Goal: Transaction & Acquisition: Purchase product/service

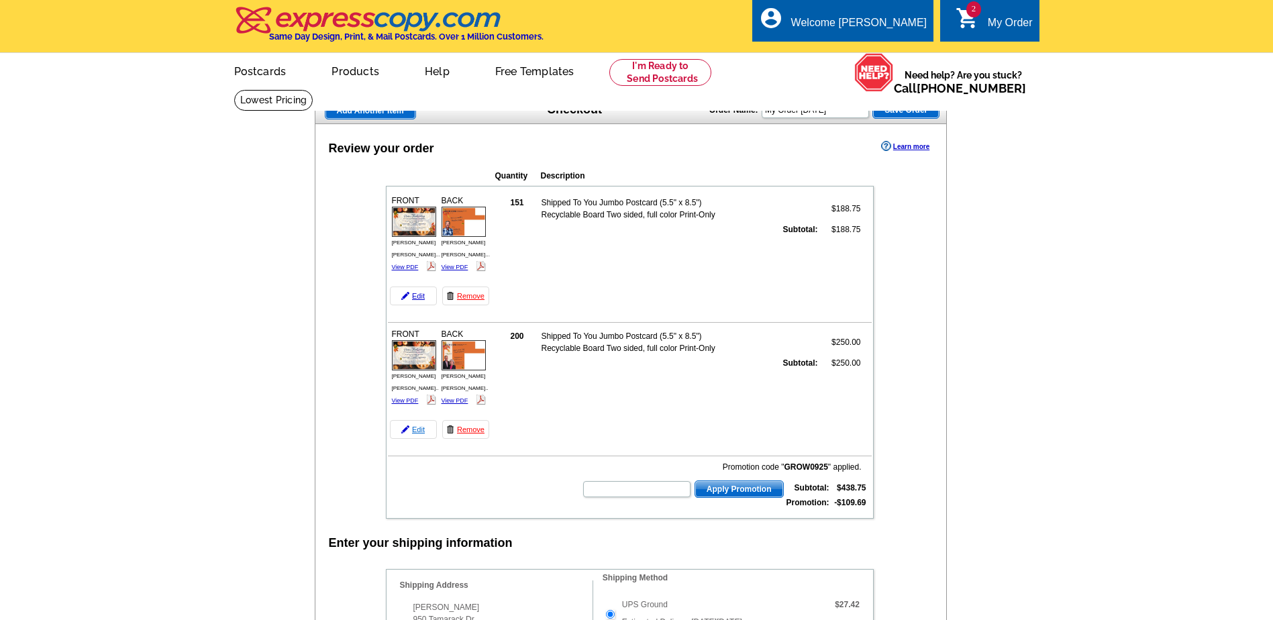
click at [421, 433] on link "Edit" at bounding box center [413, 429] width 47 height 19
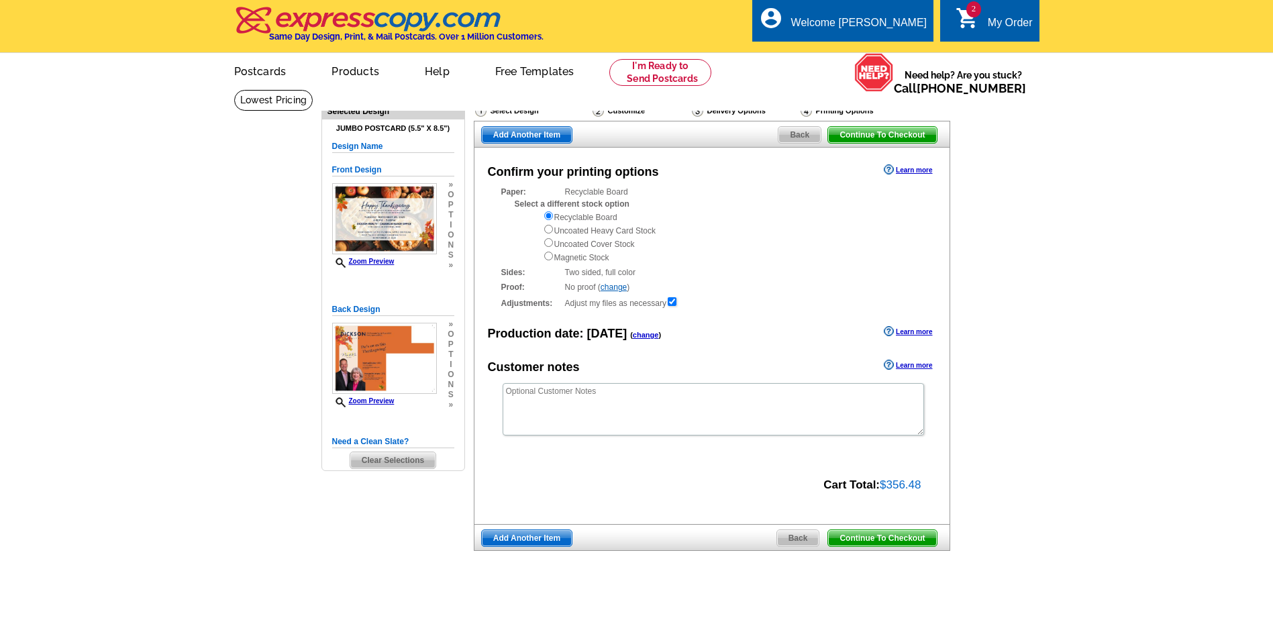
click at [794, 138] on span "Back" at bounding box center [799, 135] width 42 height 16
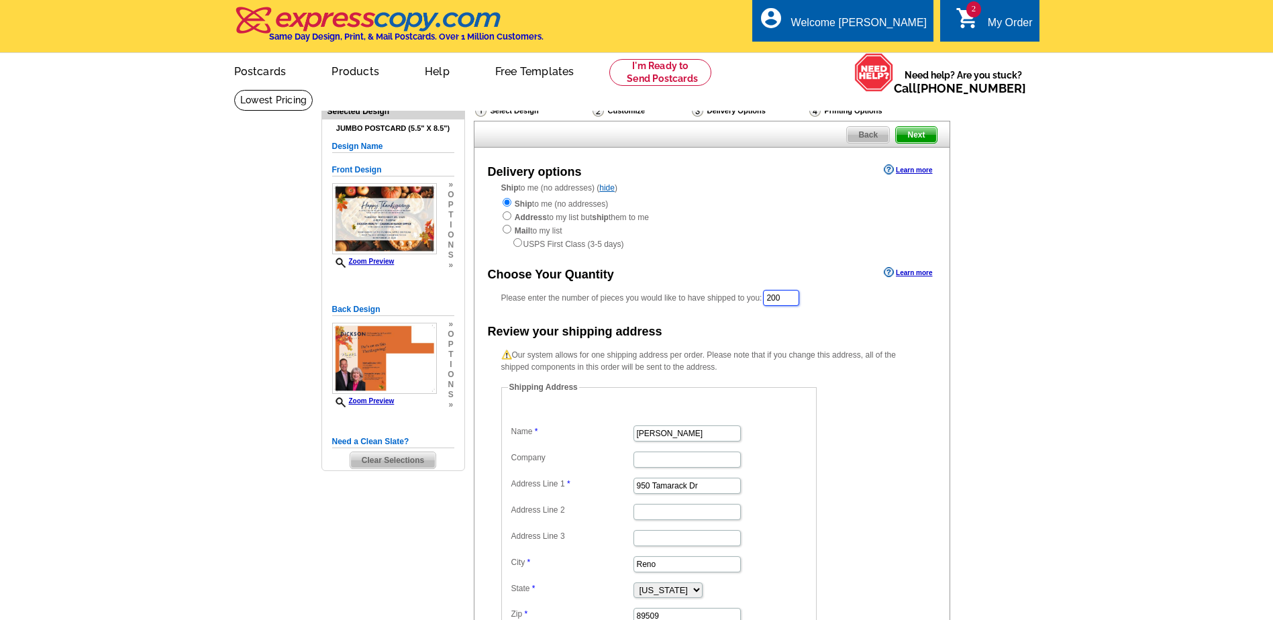
drag, startPoint x: 789, startPoint y: 299, endPoint x: 708, endPoint y: 298, distance: 81.2
click at [708, 298] on div "Please enter the number of pieces you would like to have shipped to you: 200" at bounding box center [711, 297] width 421 height 19
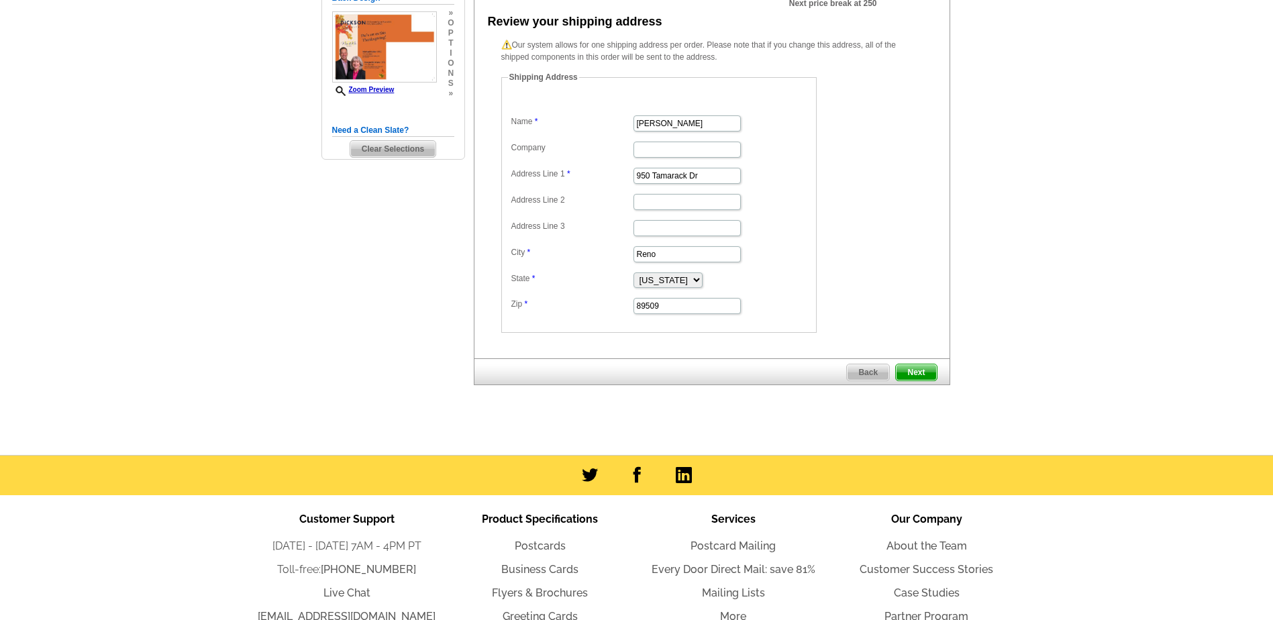
scroll to position [403, 0]
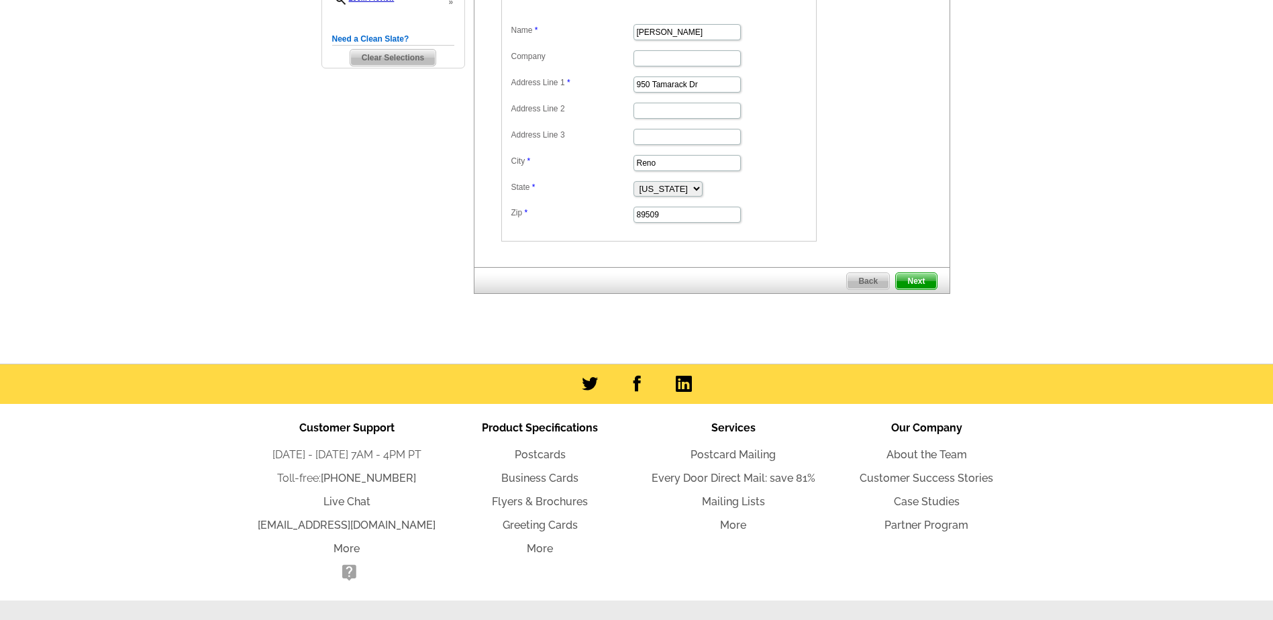
type input "151"
click at [922, 284] on span "Next" at bounding box center [916, 281] width 40 height 16
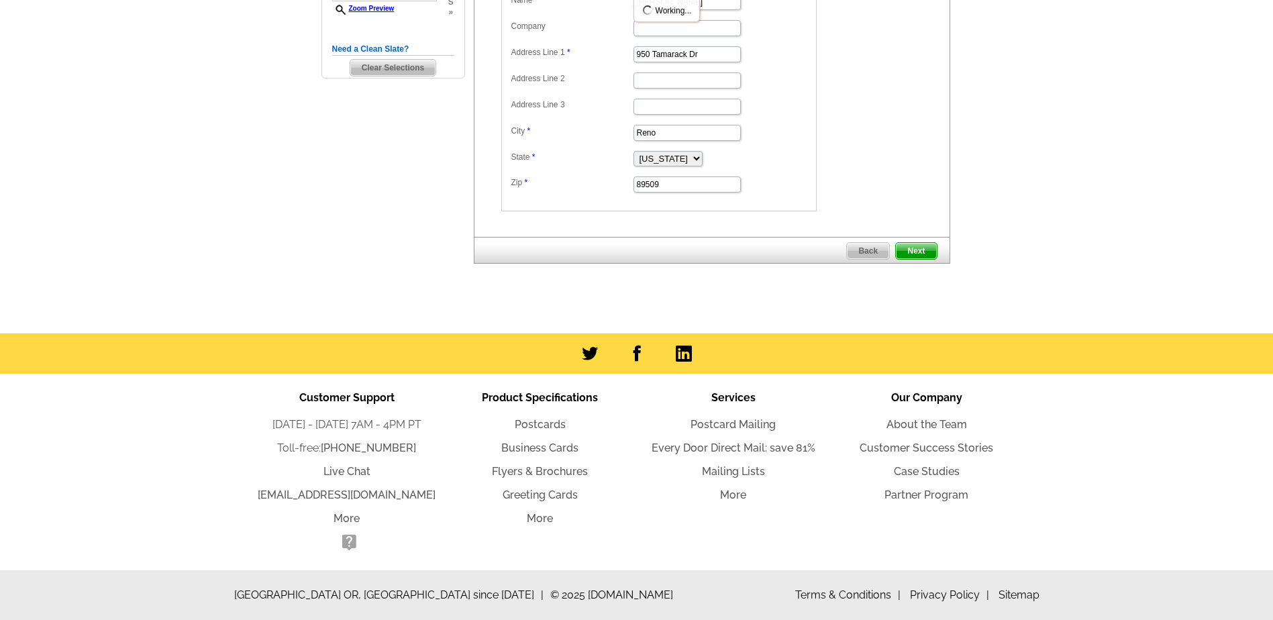
scroll to position [0, 0]
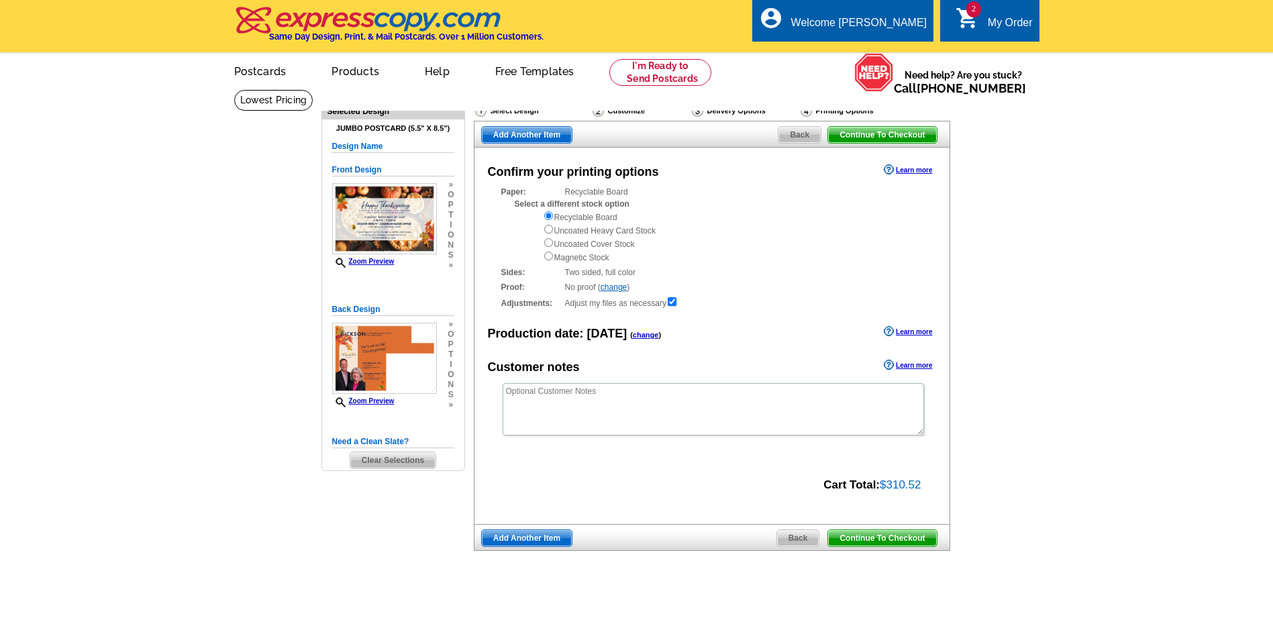
click at [906, 543] on span "Continue To Checkout" at bounding box center [882, 538] width 108 height 16
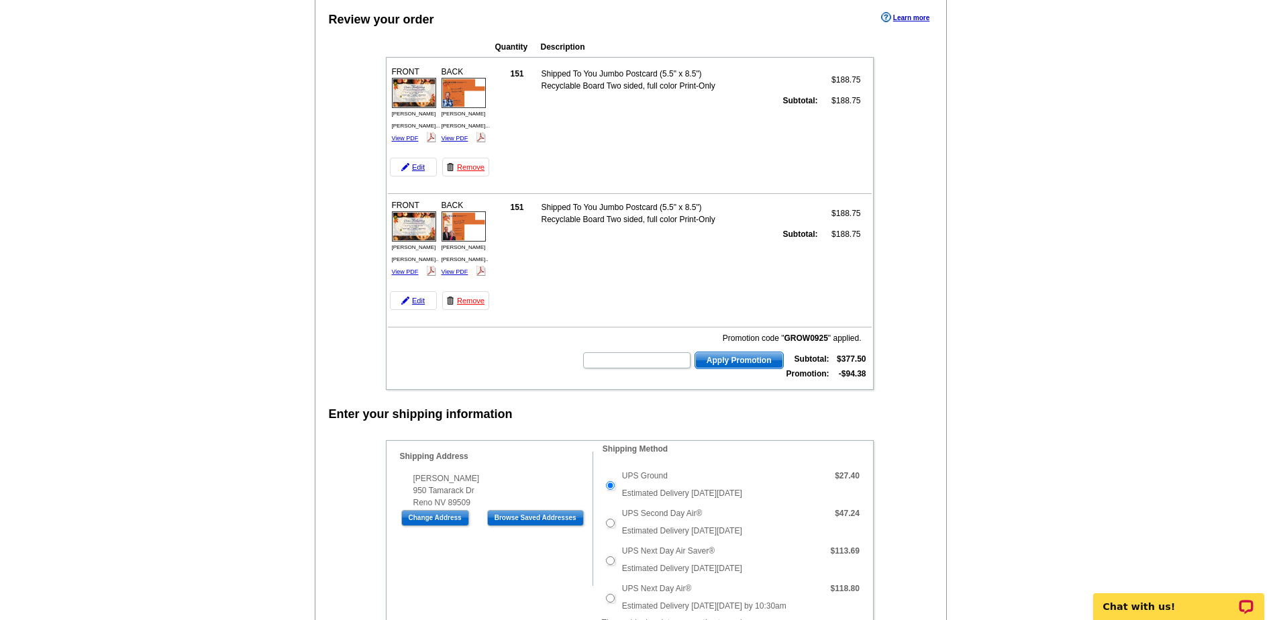
scroll to position [134, 0]
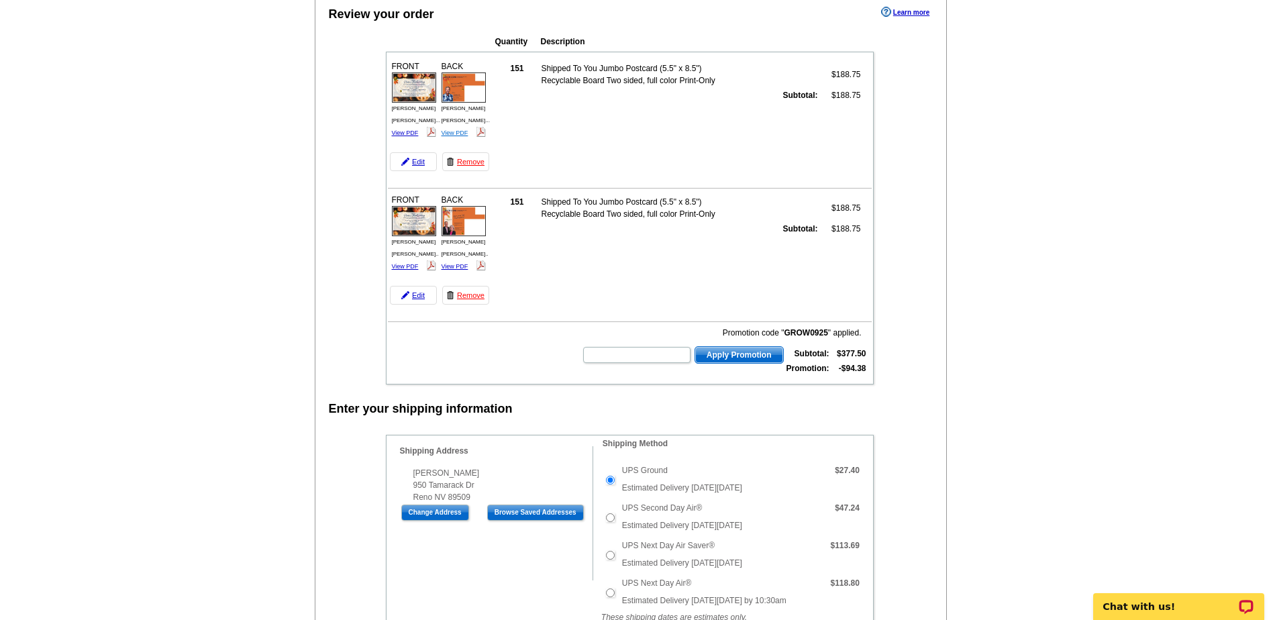
click at [457, 129] on link "View PDF" at bounding box center [454, 132] width 27 height 7
click at [412, 129] on link "View PDF" at bounding box center [405, 132] width 27 height 7
click at [452, 263] on link "View PDF" at bounding box center [454, 266] width 27 height 7
click at [408, 263] on link "View PDF" at bounding box center [405, 266] width 27 height 7
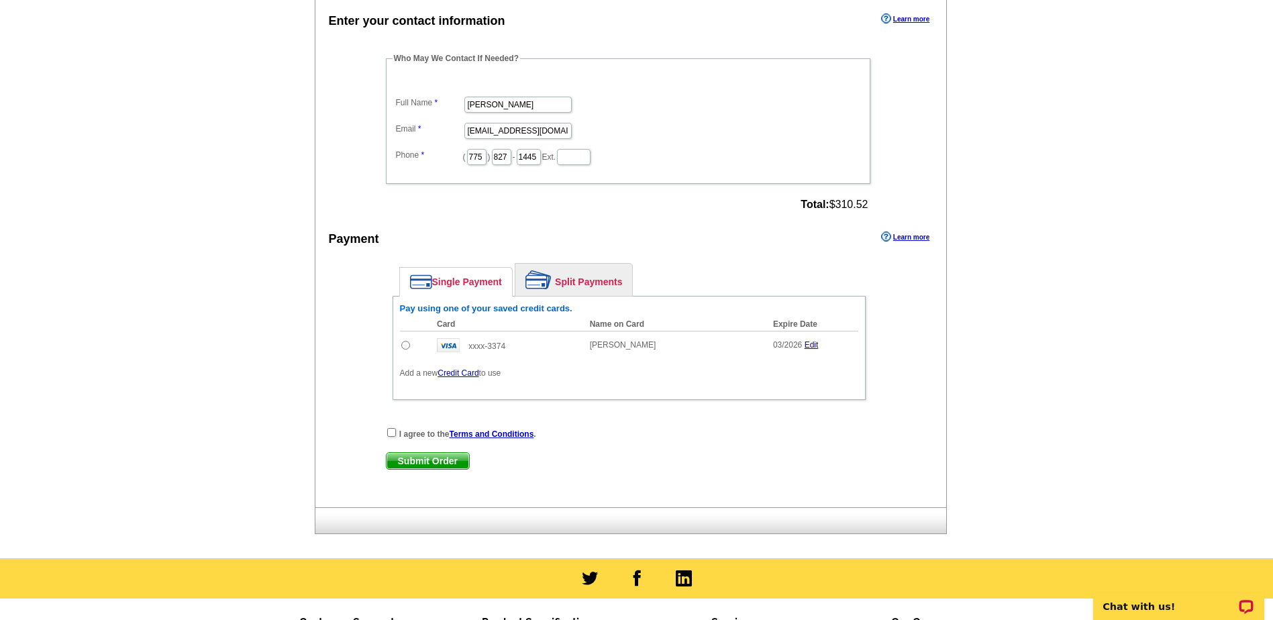
scroll to position [805, 0]
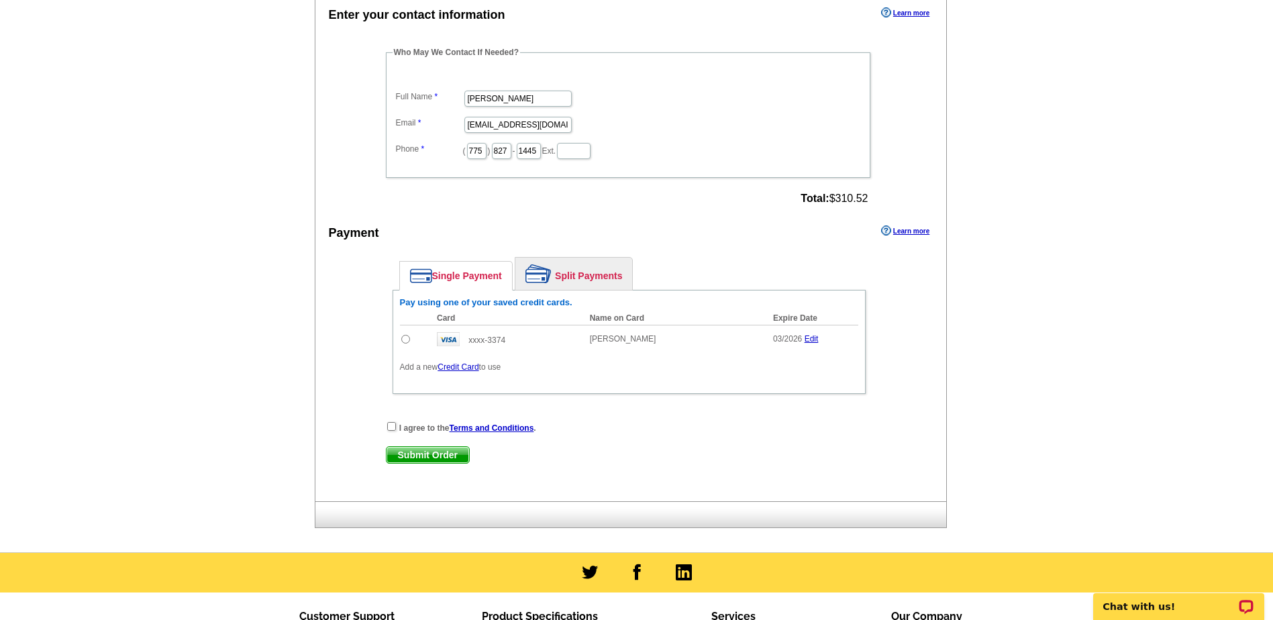
click at [458, 369] on link "Credit Card" at bounding box center [457, 366] width 41 height 9
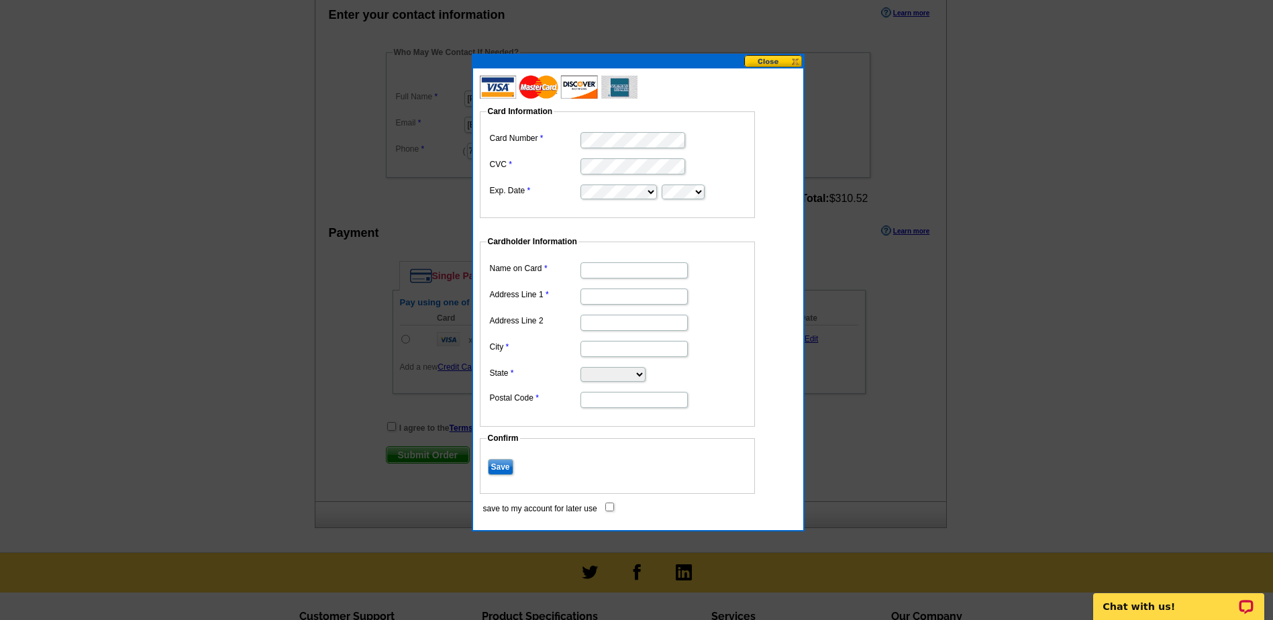
click at [721, 136] on dd at bounding box center [617, 139] width 262 height 21
click at [563, 195] on label "Exp. Date" at bounding box center [534, 191] width 89 height 12
click at [619, 274] on input "Name on Card" at bounding box center [633, 270] width 107 height 16
type input "[PERSON_NAME]"
type input "[STREET_ADDRESS]"
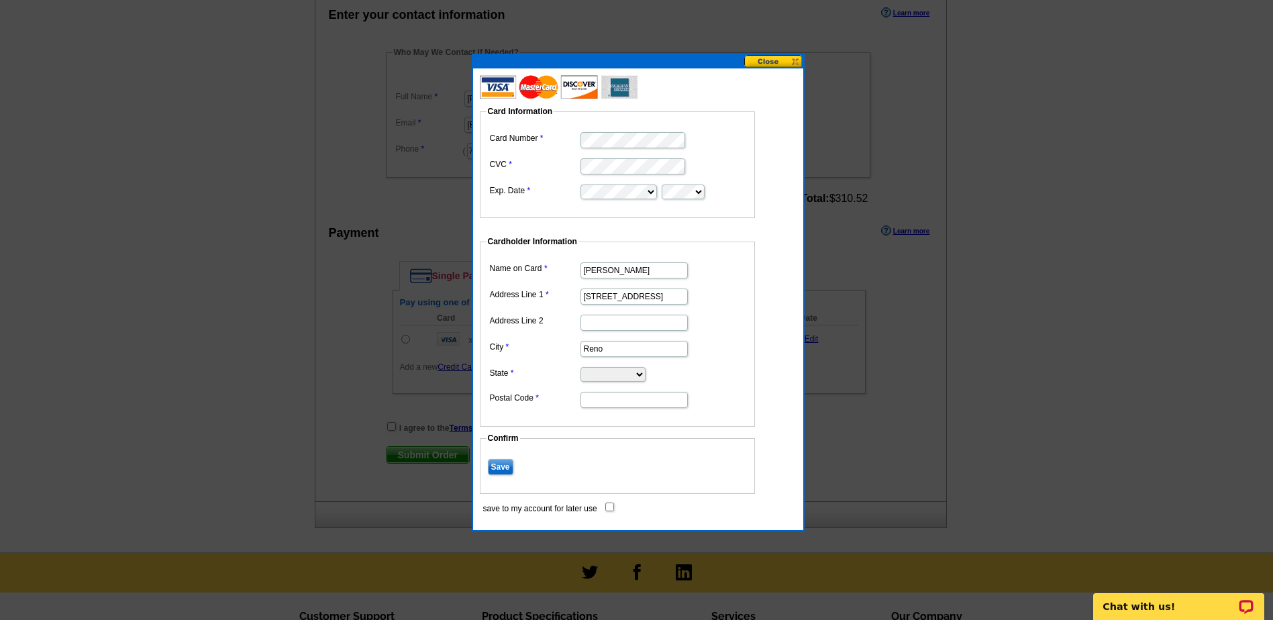
type input "Reno"
select select "NV"
type input "89509"
click at [505, 466] on input "Save" at bounding box center [500, 467] width 25 height 16
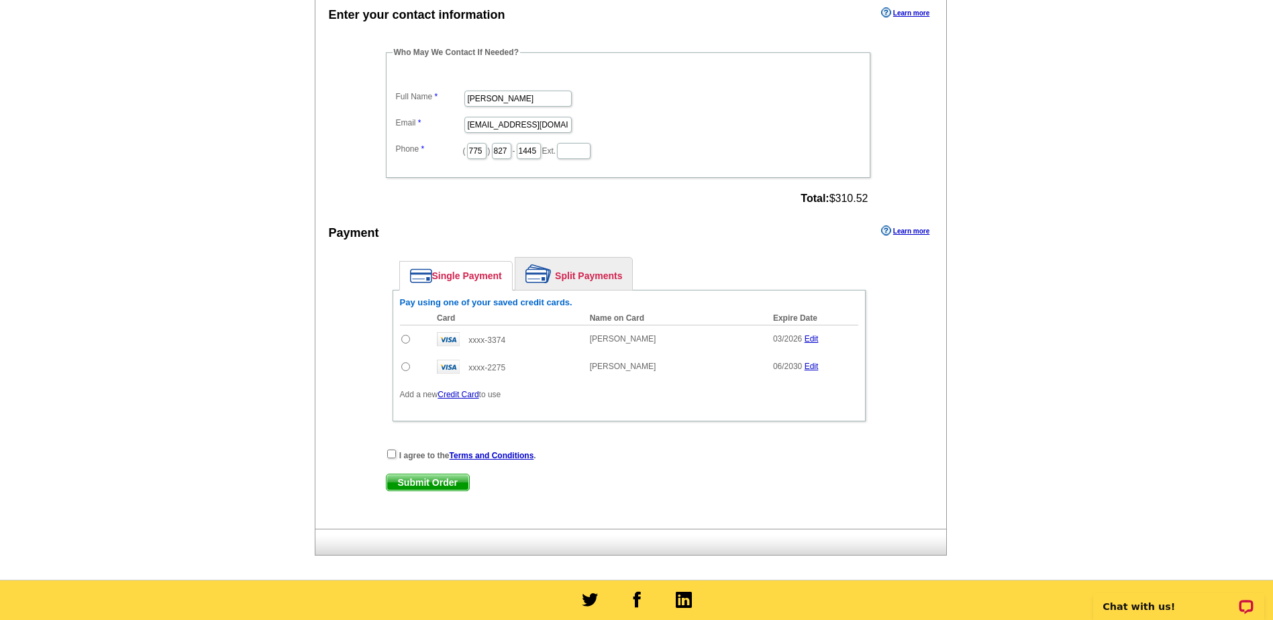
click at [404, 371] on input "radio" at bounding box center [405, 366] width 9 height 9
radio input "true"
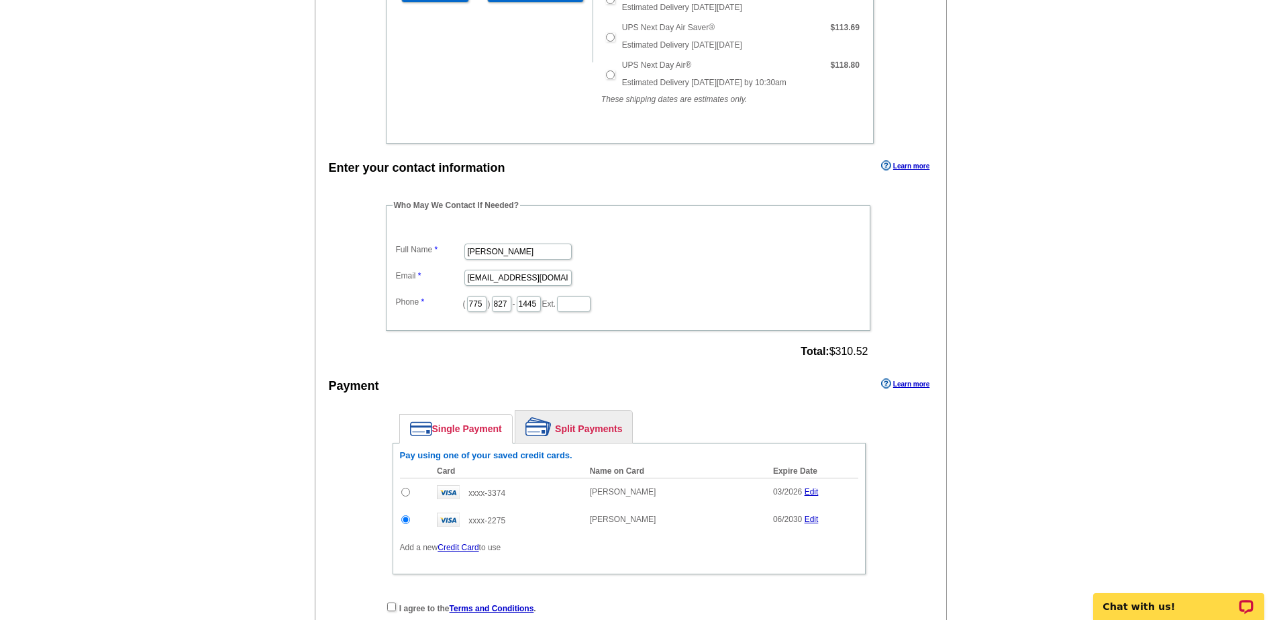
scroll to position [872, 0]
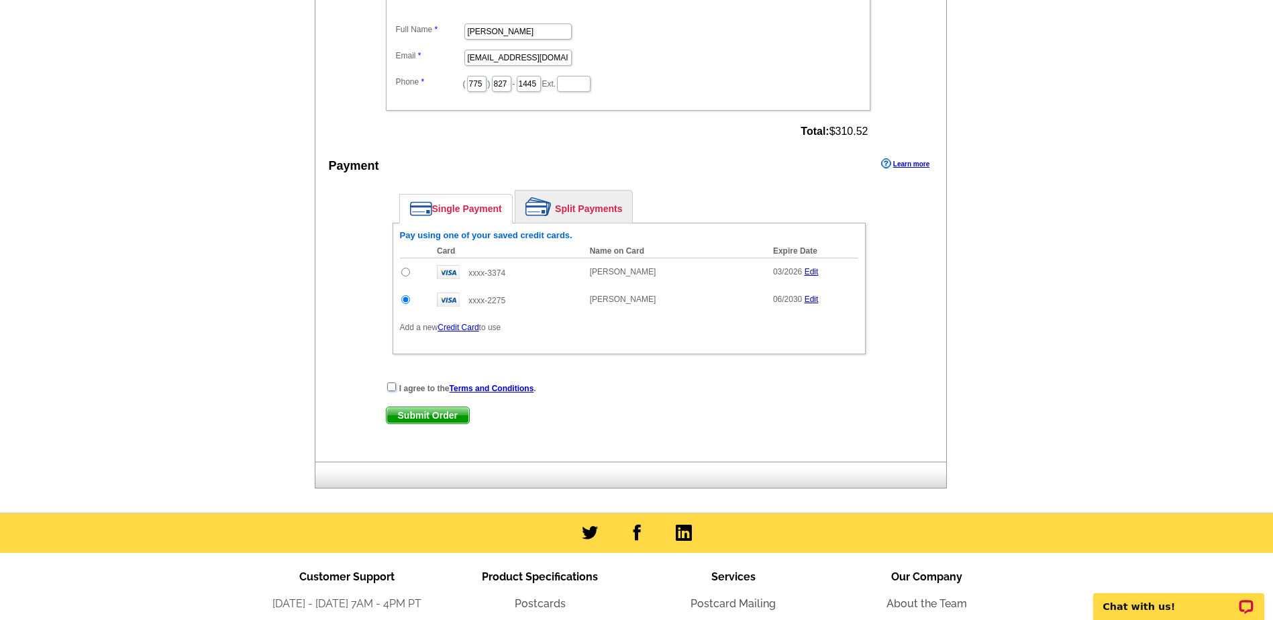
click at [390, 388] on input "checkbox" at bounding box center [391, 386] width 9 height 9
checkbox input "true"
click at [412, 415] on span "Submit Order" at bounding box center [427, 415] width 83 height 16
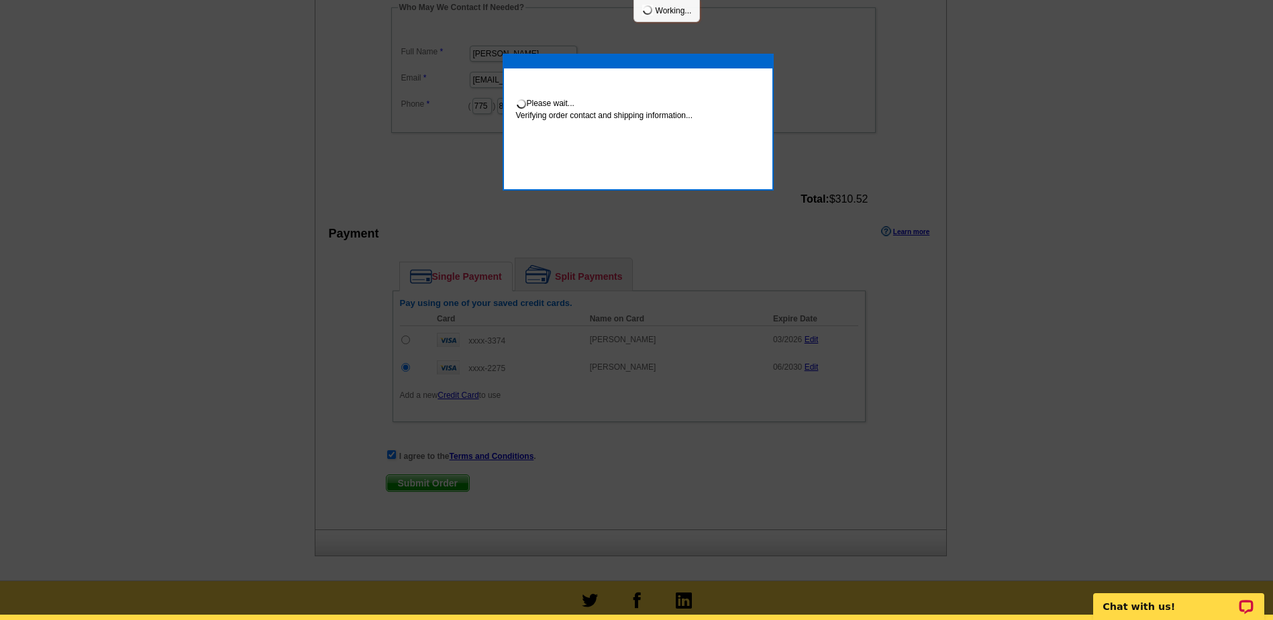
scroll to position [867, 0]
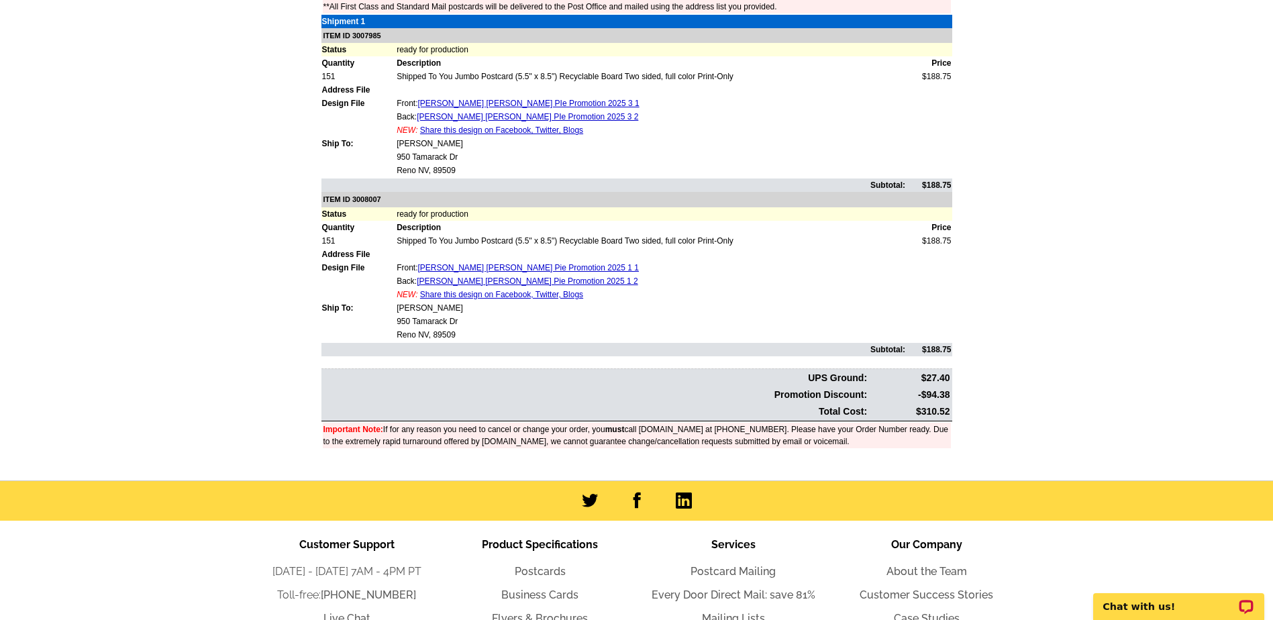
scroll to position [604, 0]
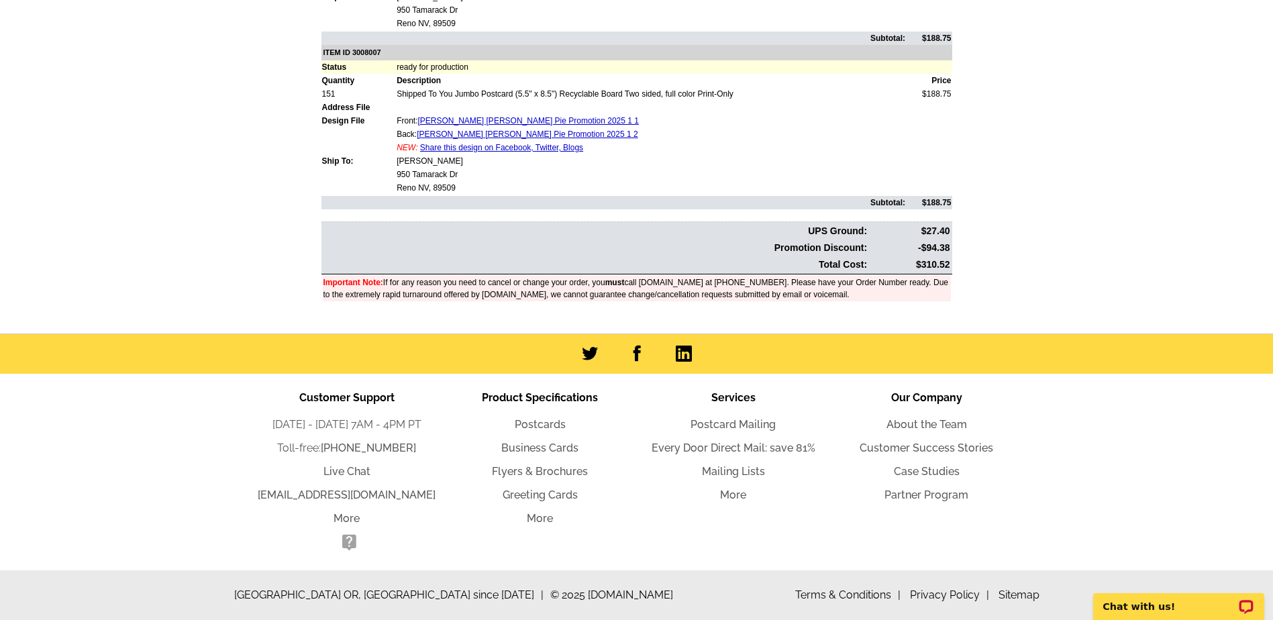
click at [1029, 556] on ul "Customer Support Monday - Friday 7AM - 4PM PT Toll-free: 800-260-5887 Live Chat…" at bounding box center [636, 472] width 805 height 197
